Goal: Transaction & Acquisition: Purchase product/service

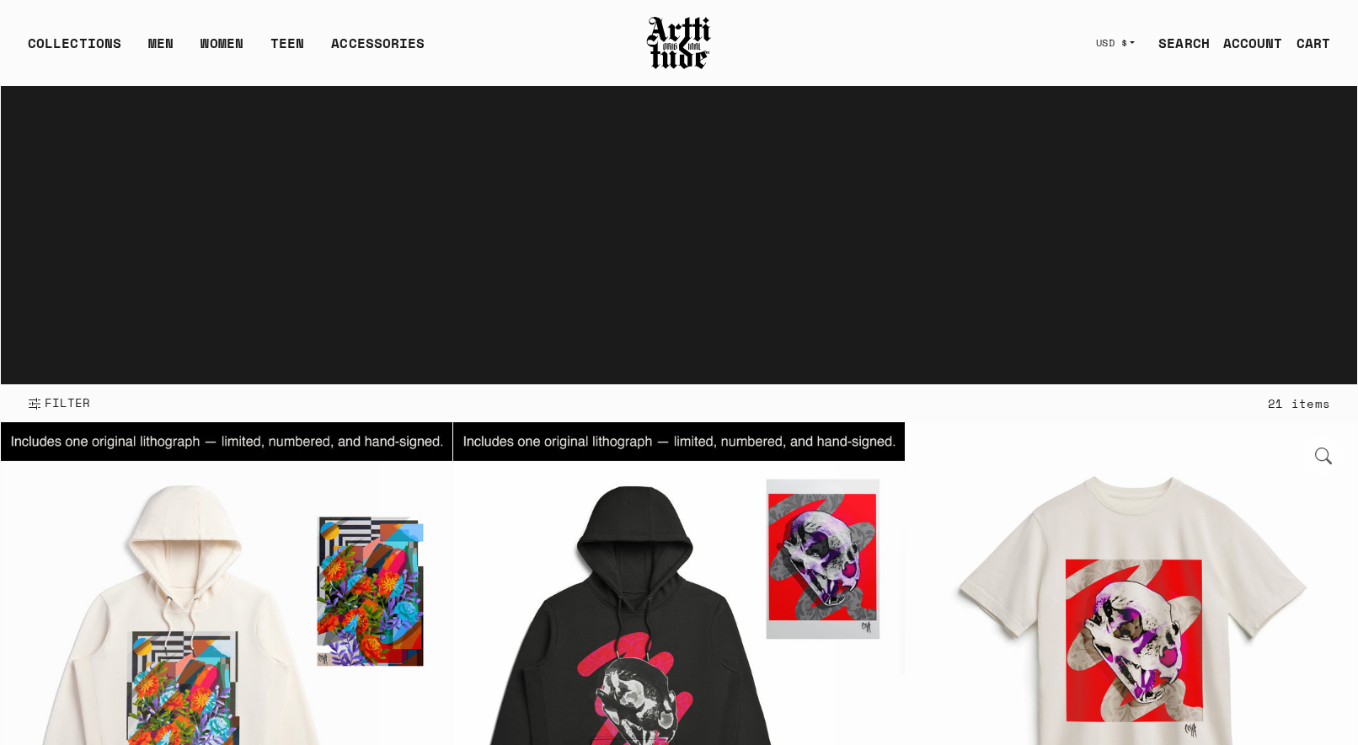
click at [1317, 451] on button "button" at bounding box center [1324, 456] width 40 height 40
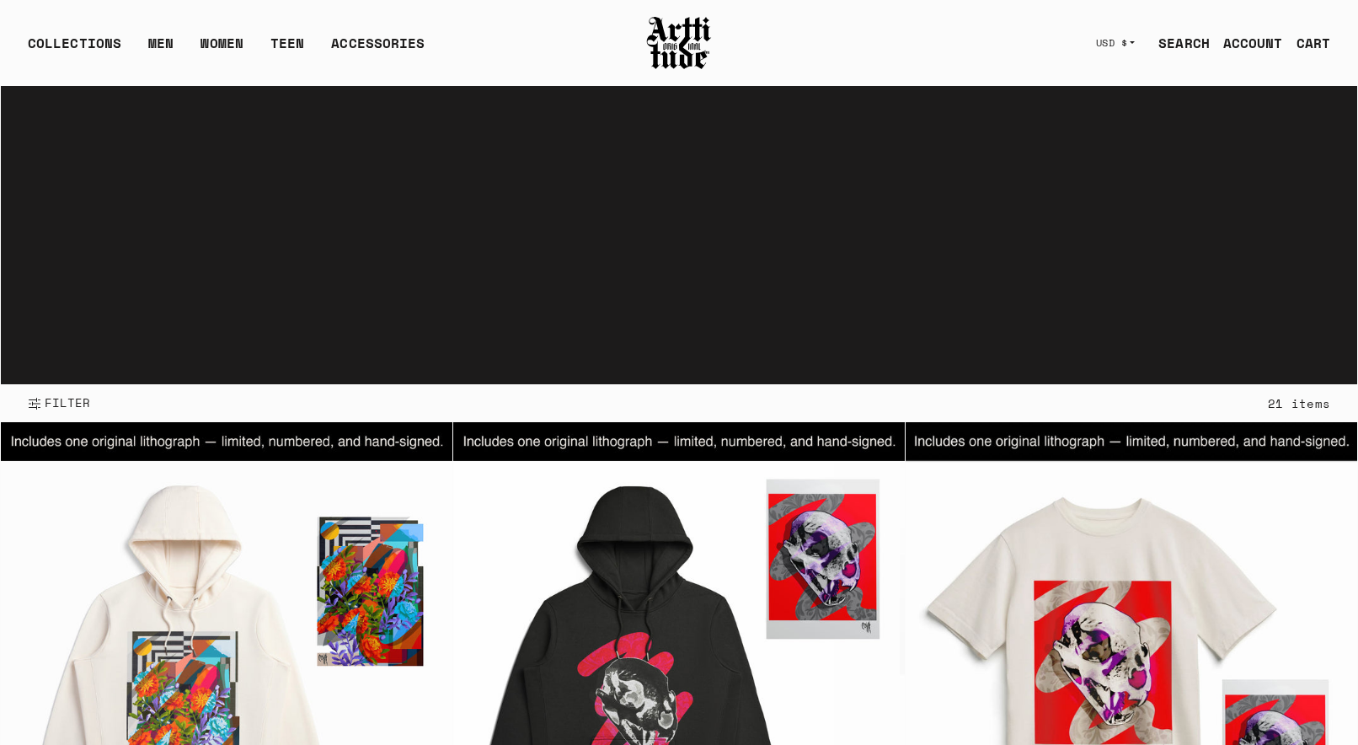
click at [1181, 44] on link "SEARCH" at bounding box center [1177, 43] width 65 height 34
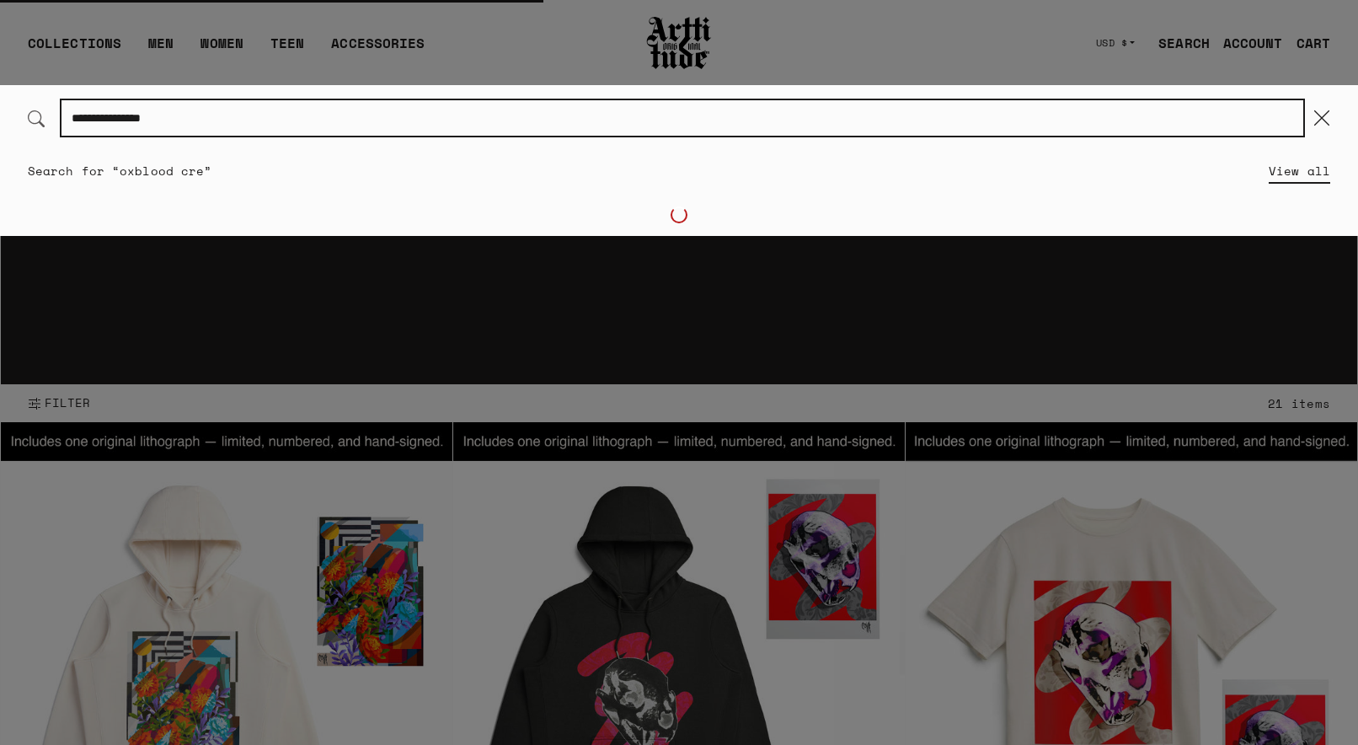
type input "**********"
